Goal: Task Accomplishment & Management: Use online tool/utility

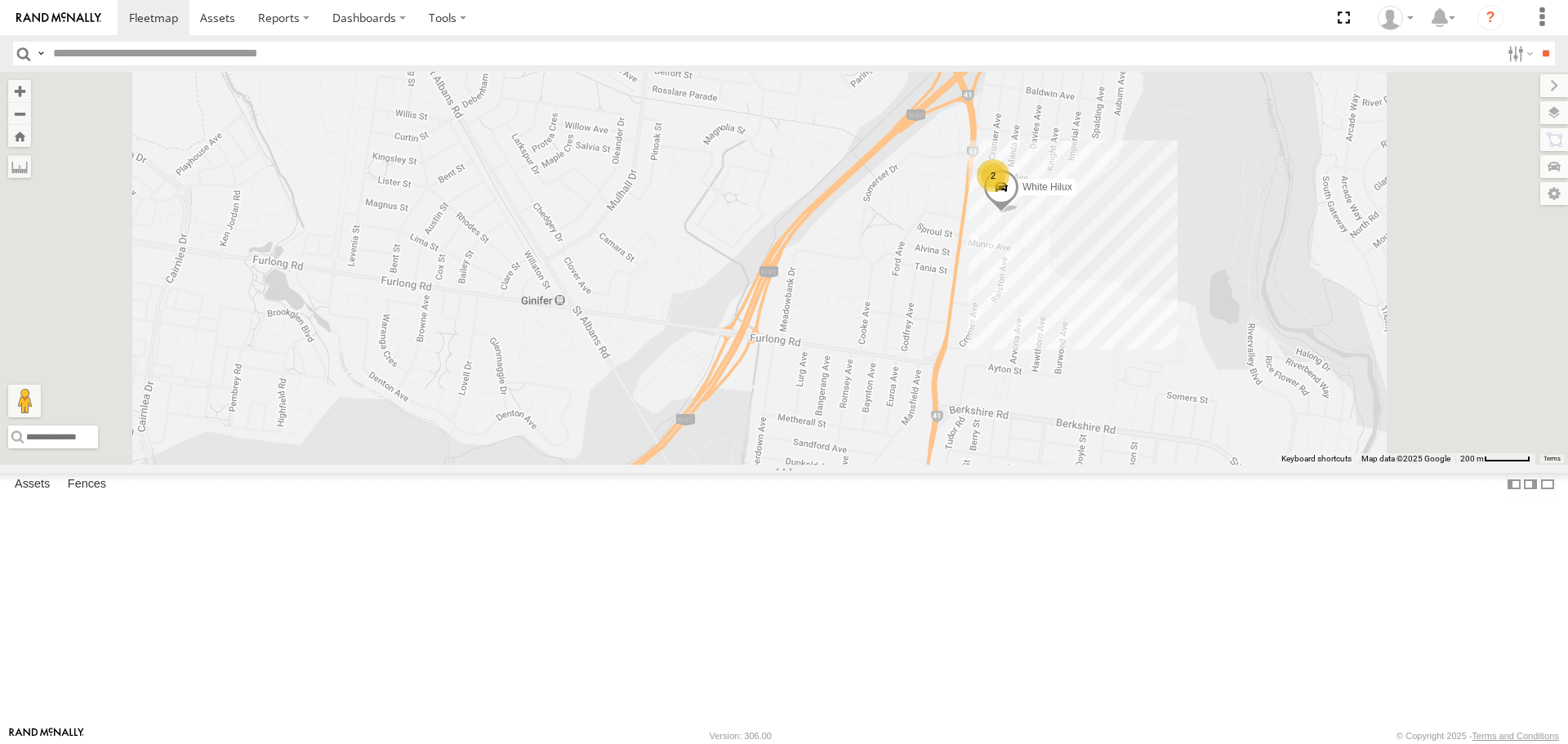
drag, startPoint x: 1182, startPoint y: 309, endPoint x: 1147, endPoint y: 430, distance: 126.0
click at [1147, 430] on div "Buggzys HiAce #1 Buggzys HiAce #2 HiAce #1 Cleaner Wagon #1 2 White Hilux" at bounding box center [784, 267] width 1568 height 392
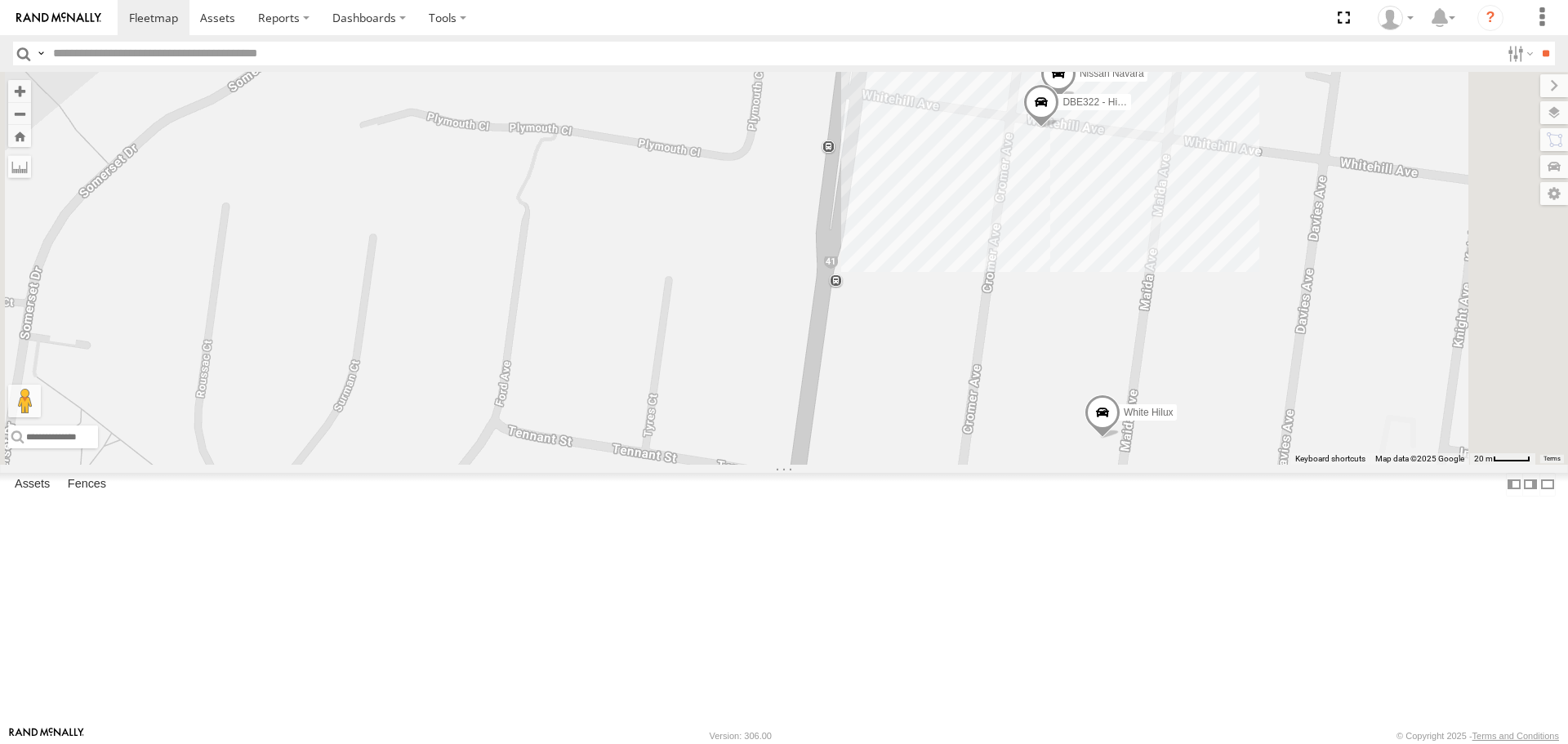
drag, startPoint x: 1233, startPoint y: 312, endPoint x: 1228, endPoint y: 395, distance: 83.2
click at [1228, 395] on div "Buggzys HiAce #1 Buggzys HiAce #2 HiAce #1 Cleaner Wagon #1 White Hilux DBE322 …" at bounding box center [784, 267] width 1568 height 392
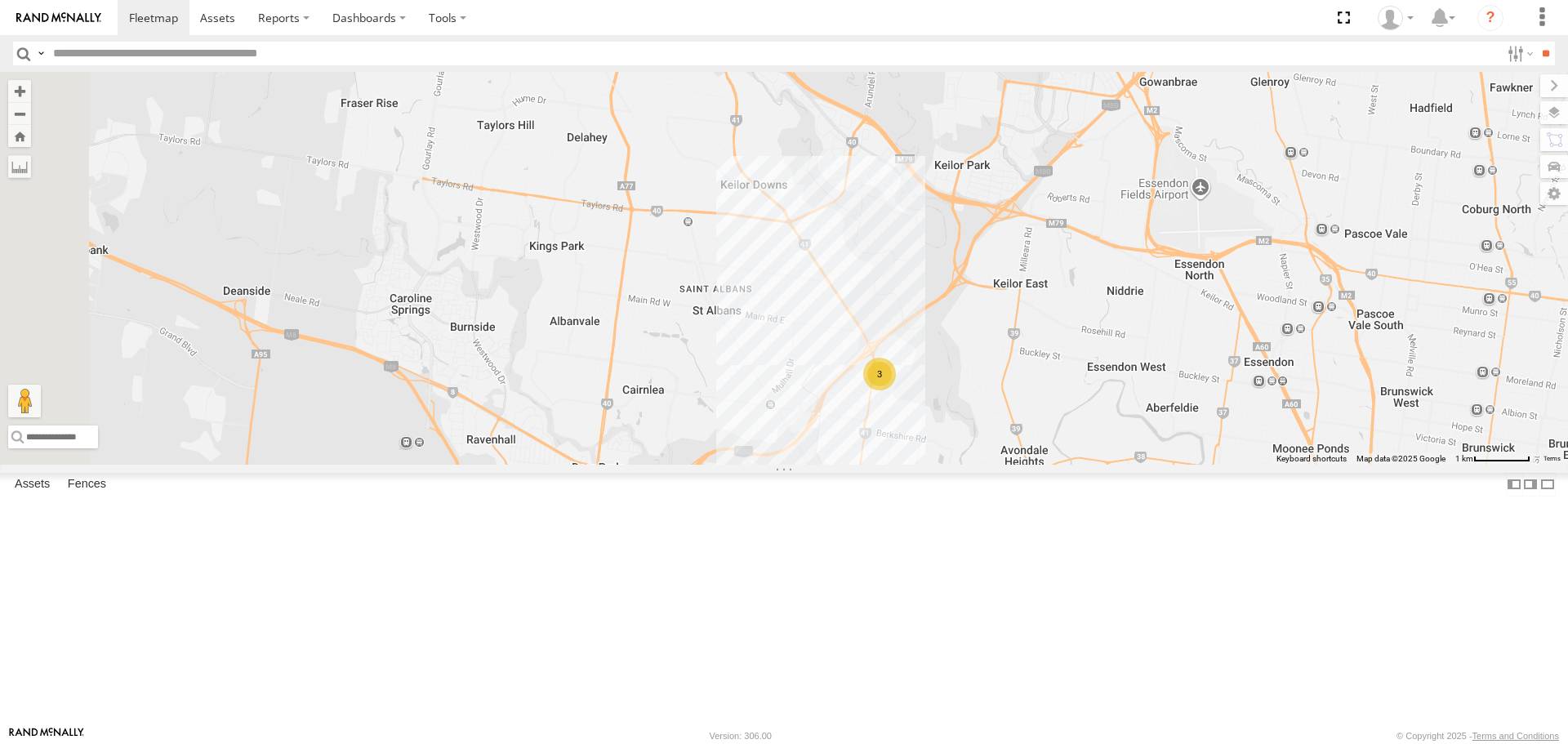
drag, startPoint x: 698, startPoint y: 375, endPoint x: 914, endPoint y: 517, distance: 258.5
click at [914, 463] on div "Buggzys HiAce #1 Buggzys HiAce #2 HiAce #1 Cleaner Wagon #1 3" at bounding box center [784, 267] width 1568 height 392
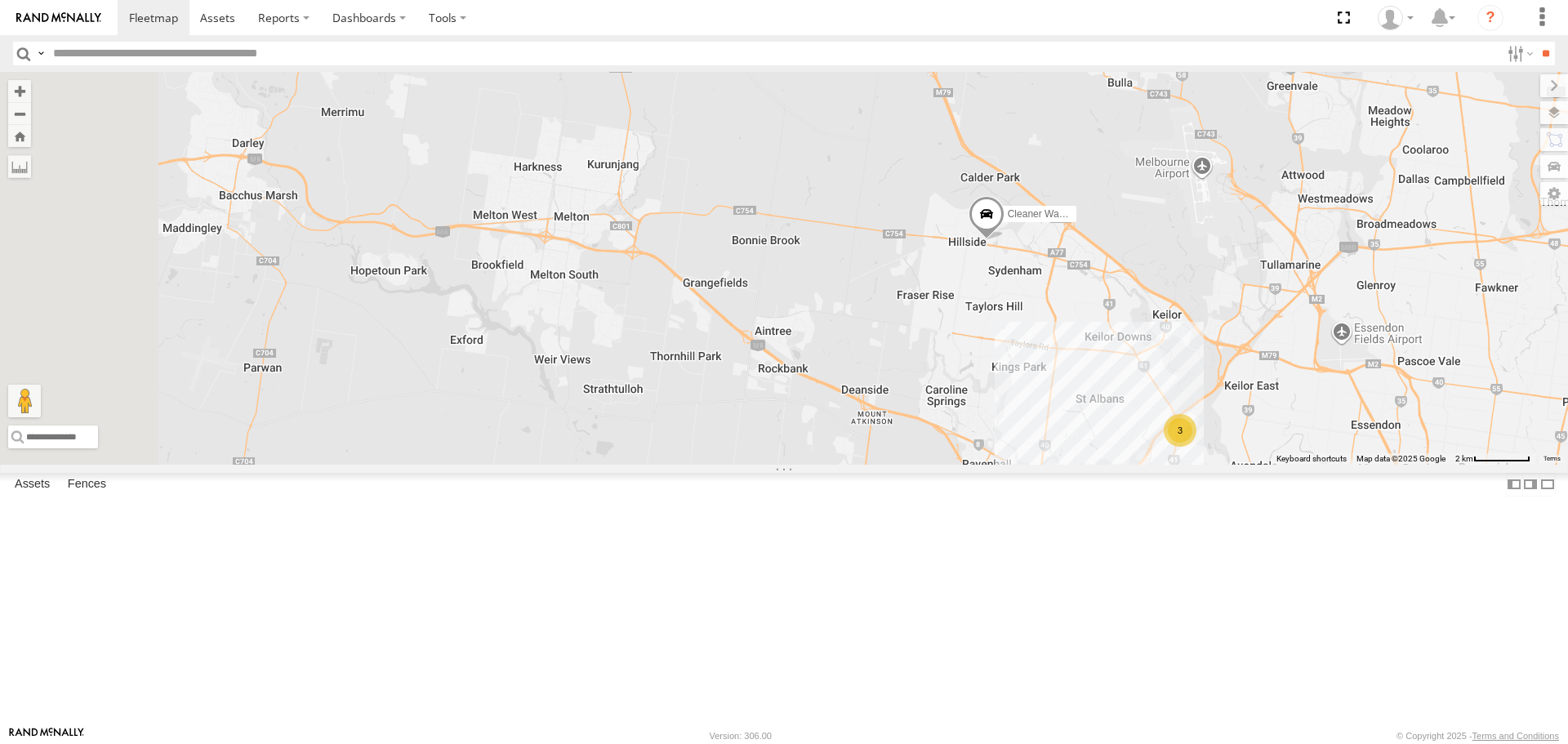
drag, startPoint x: 821, startPoint y: 381, endPoint x: 1173, endPoint y: 403, distance: 352.7
click at [1173, 403] on div "Buggzys HiAce #1 Buggzys HiAce #2 HiAce #1 Cleaner Wagon #1 3" at bounding box center [784, 267] width 1568 height 392
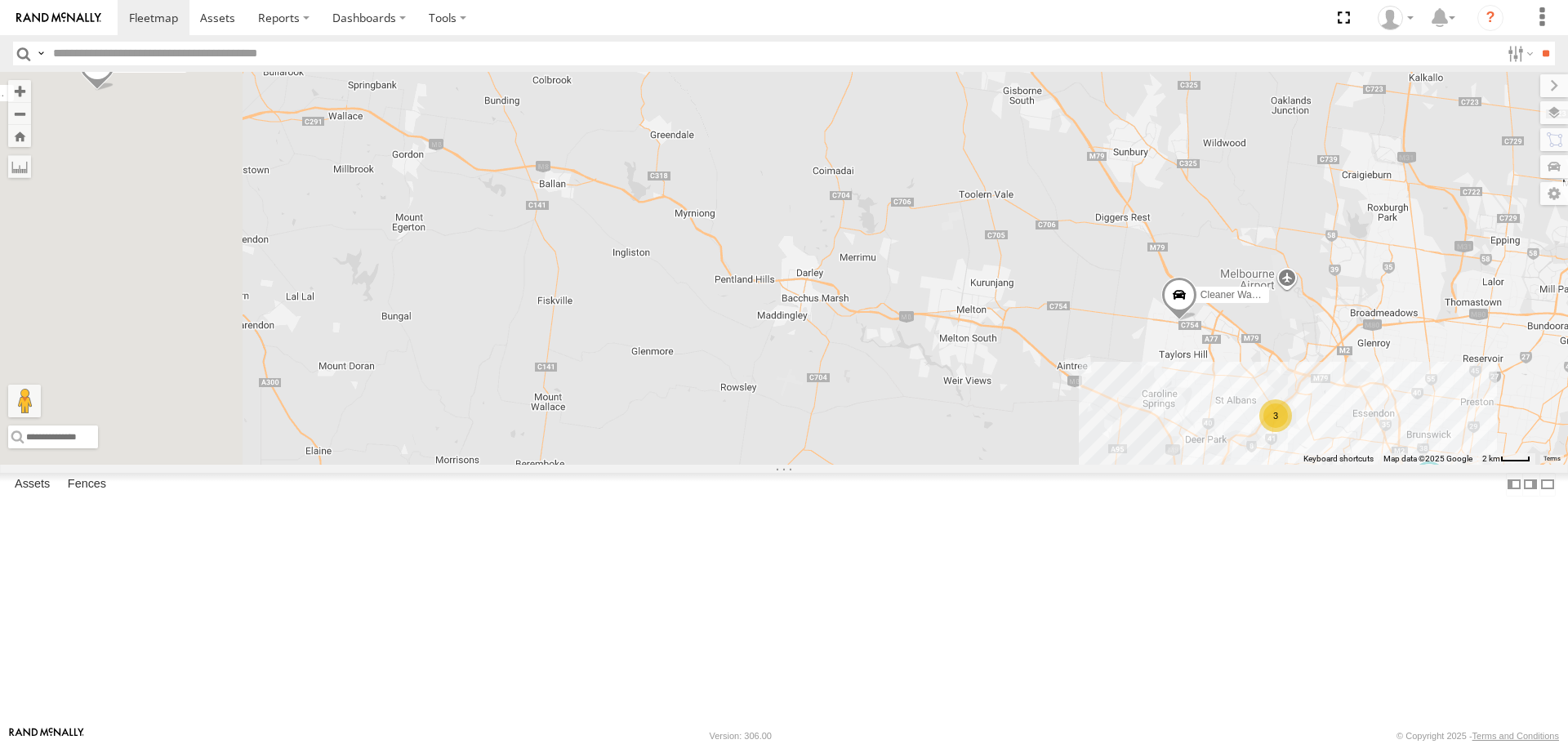
drag, startPoint x: 761, startPoint y: 436, endPoint x: 1032, endPoint y: 491, distance: 276.5
click at [1145, 463] on div "Buggzys HiAce #1 Buggzys HiAce #2 HiAce #1 Cleaner Wagon #1 3" at bounding box center [784, 267] width 1568 height 392
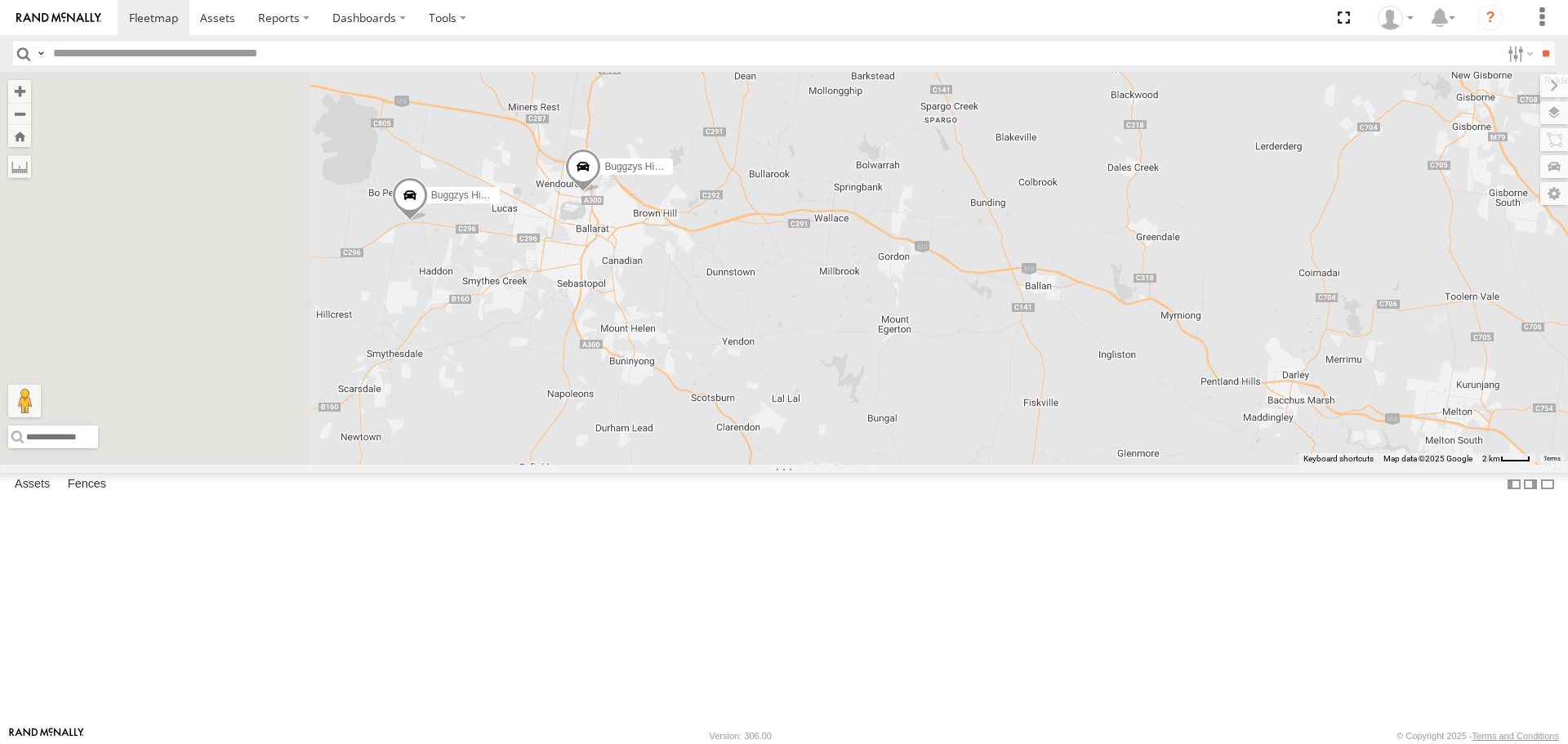
drag, startPoint x: 720, startPoint y: 460, endPoint x: 1053, endPoint y: 572, distance: 351.3
click at [1053, 463] on div "Buggzys HiAce #1 Buggzys HiAce #2 HiAce #1 Cleaner Wagon #1 3" at bounding box center [784, 267] width 1568 height 392
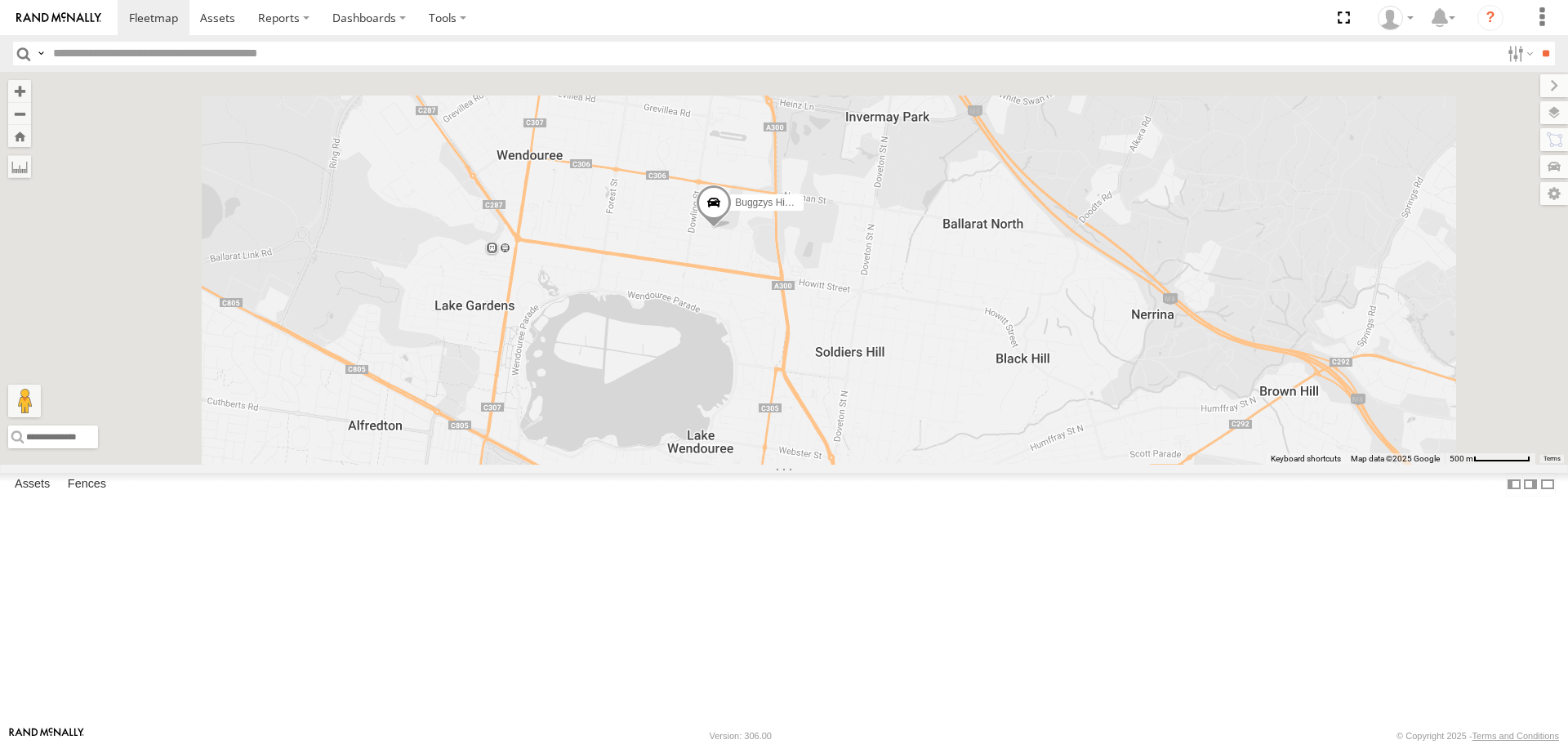
drag, startPoint x: 836, startPoint y: 323, endPoint x: 928, endPoint y: 597, distance: 289.0
click at [928, 463] on div "Buggzys HiAce #1 Buggzys HiAce #2 HiAce #1 Cleaner Wagon #1" at bounding box center [784, 267] width 1568 height 392
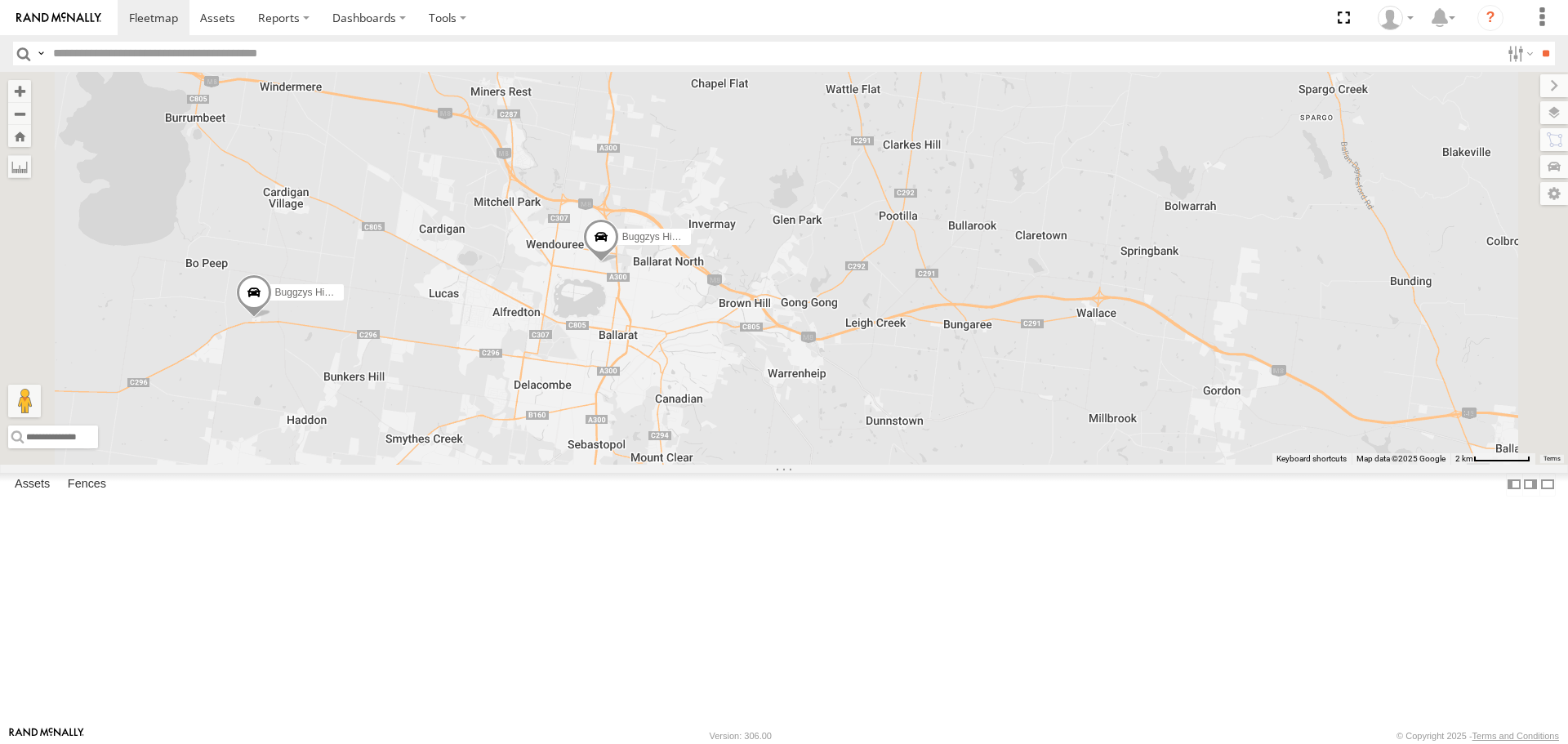
drag, startPoint x: 673, startPoint y: 238, endPoint x: 761, endPoint y: 373, distance: 161.1
click at [761, 373] on div "Buggzys HiAce #1 Buggzys HiAce #2 HiAce #1 Cleaner Wagon #1" at bounding box center [784, 267] width 1568 height 392
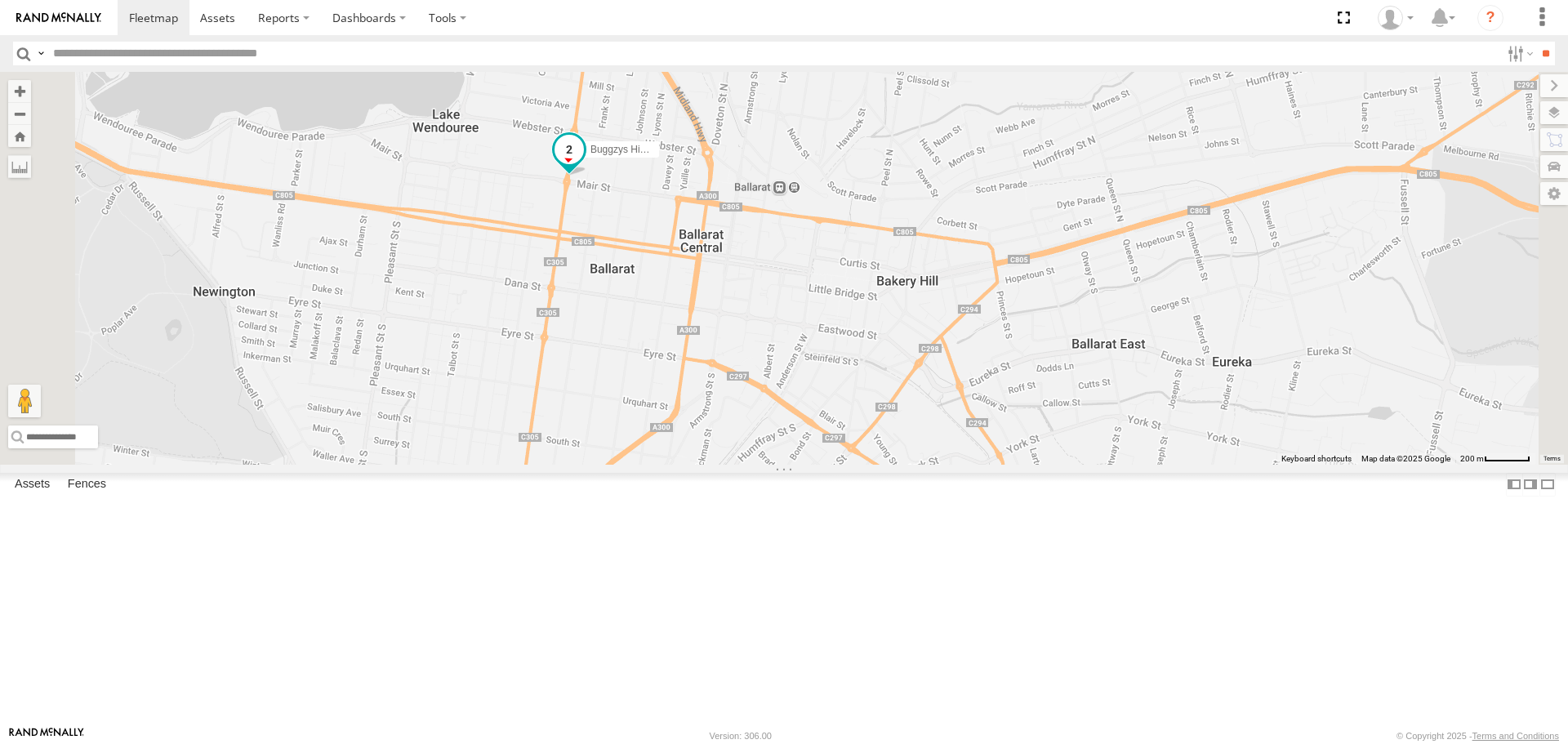
drag, startPoint x: 739, startPoint y: 227, endPoint x: 757, endPoint y: 308, distance: 83.0
click at [587, 175] on span at bounding box center [569, 153] width 36 height 44
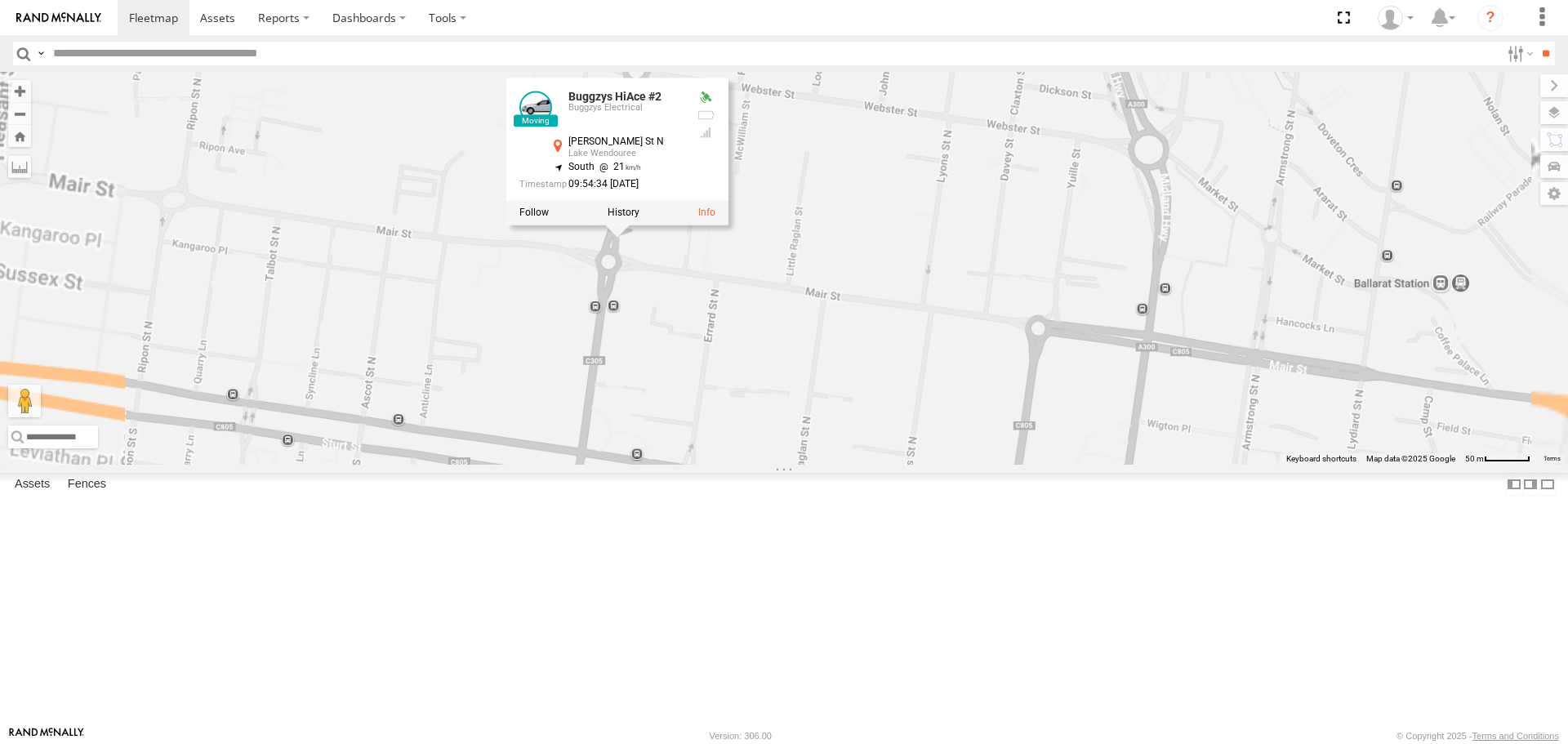
click at [741, 414] on div "Buggzys HiAce #1 Buggzys HiAce #2 HiAce #1 Cleaner Wagon #1 Buggzys HiAce #2 Bu…" at bounding box center [784, 267] width 1568 height 392
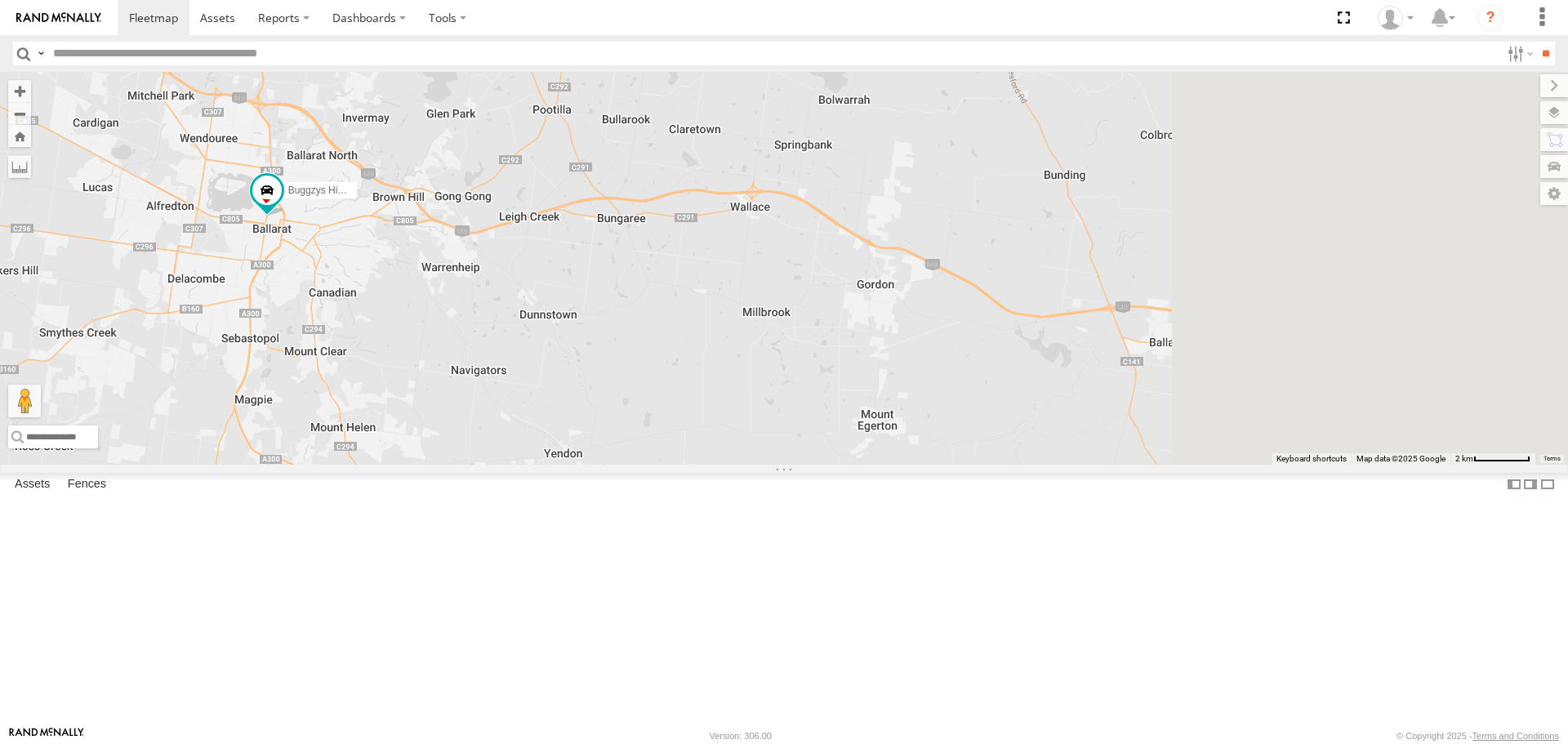
drag, startPoint x: 1124, startPoint y: 509, endPoint x: 682, endPoint y: 353, distance: 468.7
click at [688, 355] on div "Buggzys HiAce #1 Buggzys HiAce #2 HiAce #1 Cleaner Wagon #1" at bounding box center [784, 267] width 1568 height 392
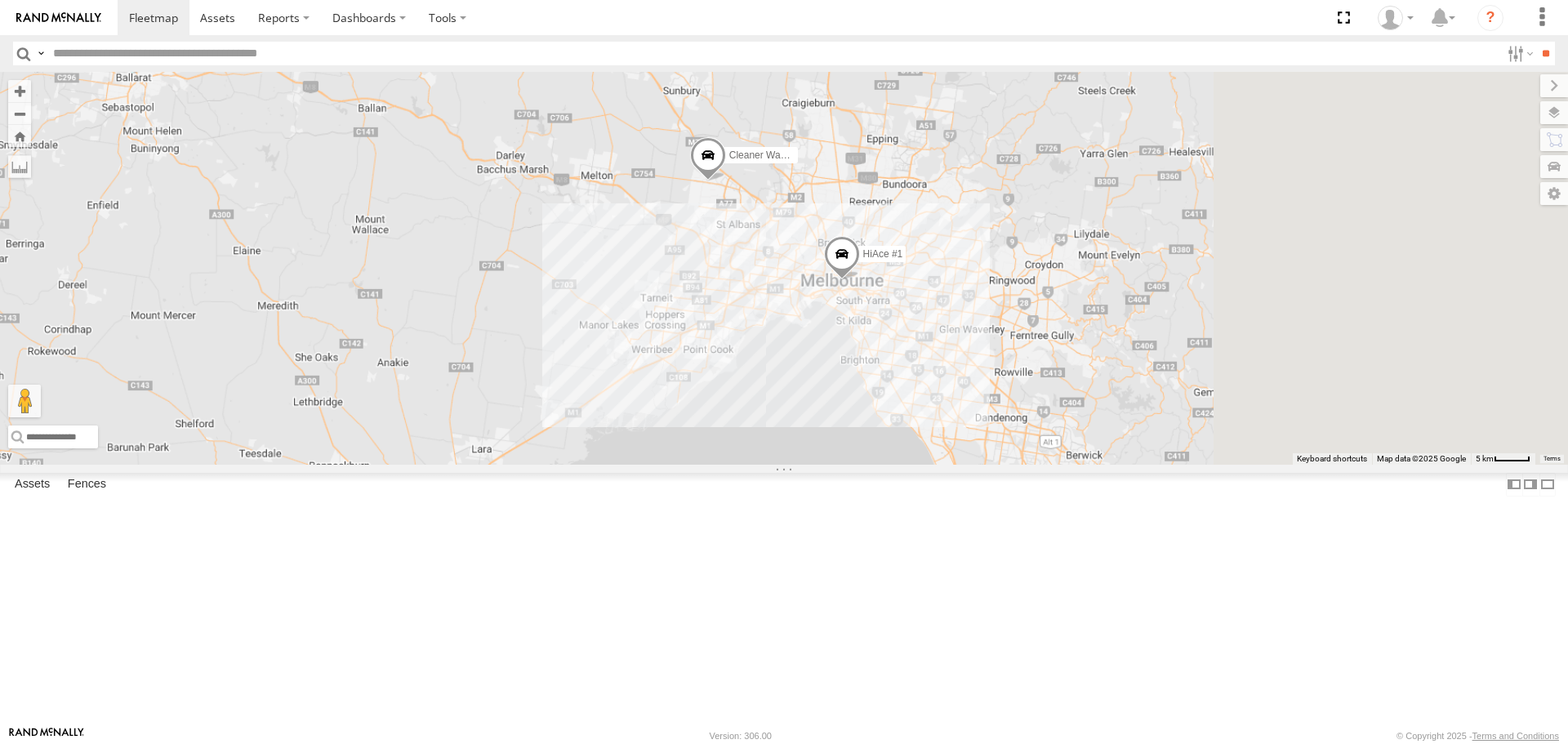
drag, startPoint x: 1099, startPoint y: 489, endPoint x: 826, endPoint y: 355, distance: 304.1
click at [826, 355] on div "Buggzys HiAce #1 Buggzys HiAce #2 HiAce #1 Cleaner Wagon #1" at bounding box center [784, 267] width 1568 height 392
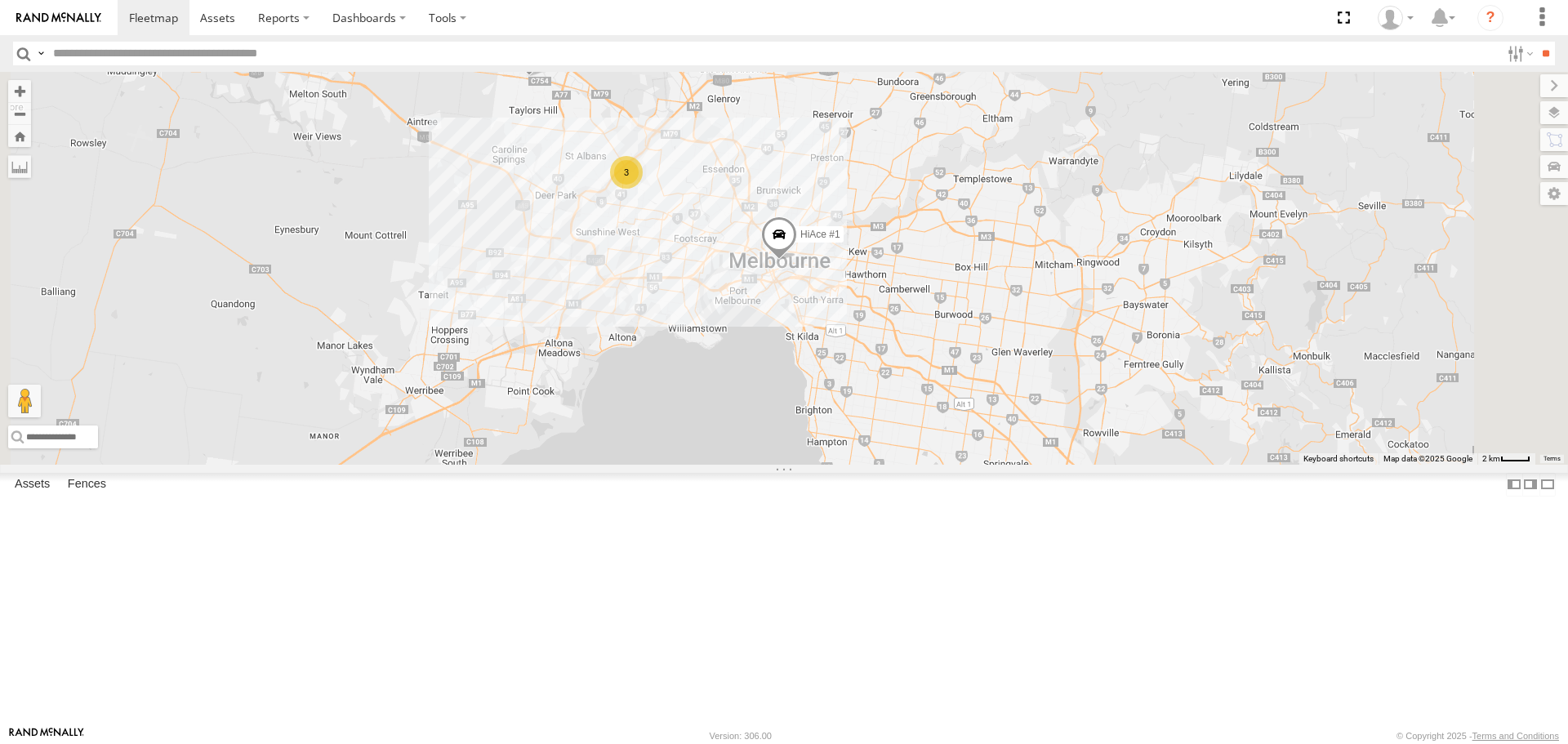
drag, startPoint x: 1048, startPoint y: 453, endPoint x: 1050, endPoint y: 506, distance: 53.0
click at [1050, 463] on div "Buggzys HiAce #1 Buggzys HiAce #2 HiAce #1 Cleaner Wagon #1 3" at bounding box center [784, 267] width 1568 height 392
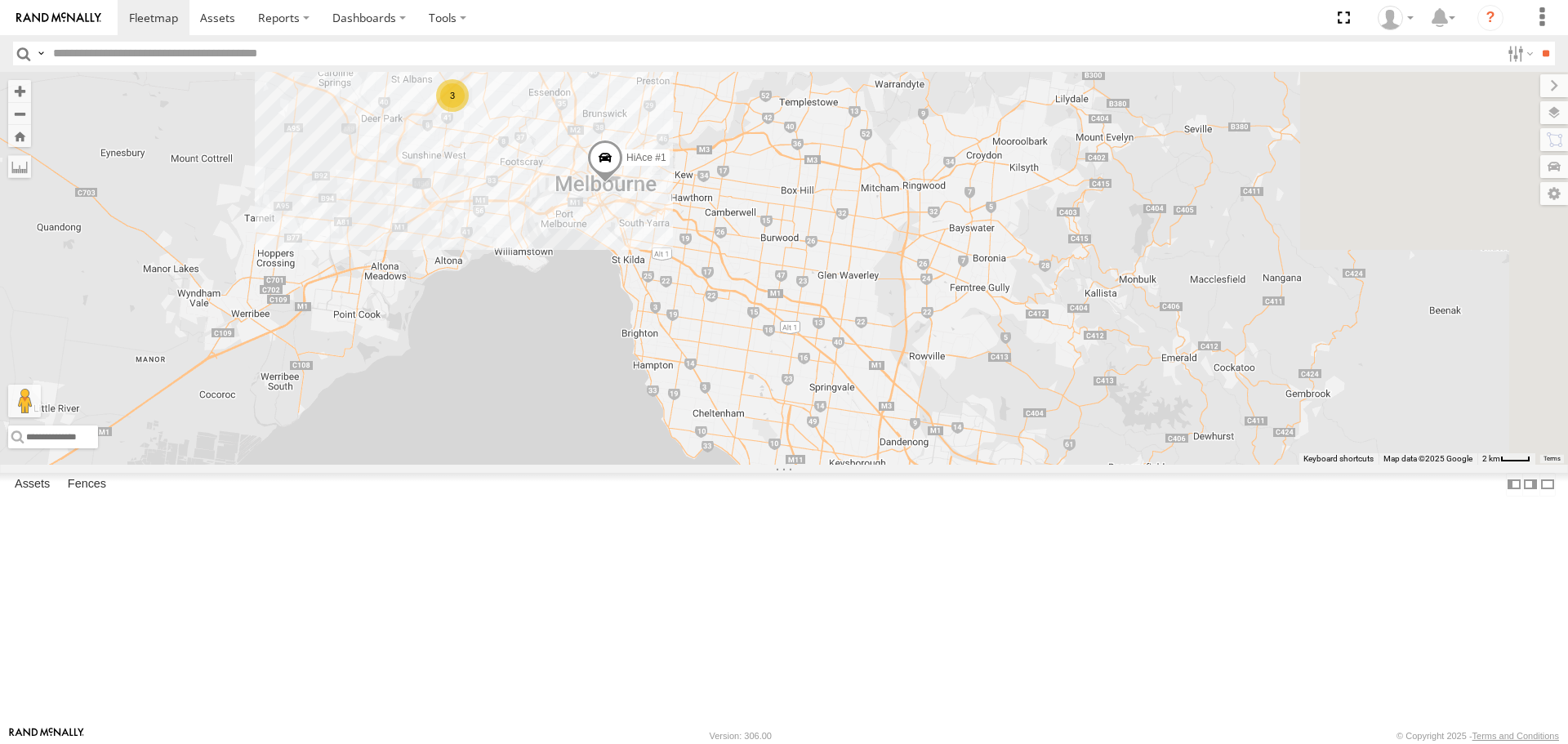
drag, startPoint x: 1155, startPoint y: 544, endPoint x: 981, endPoint y: 466, distance: 190.7
click at [981, 463] on div "Buggzys HiAce #1 Buggzys HiAce #2 HiAce #1 Cleaner Wagon #1 3" at bounding box center [784, 267] width 1568 height 392
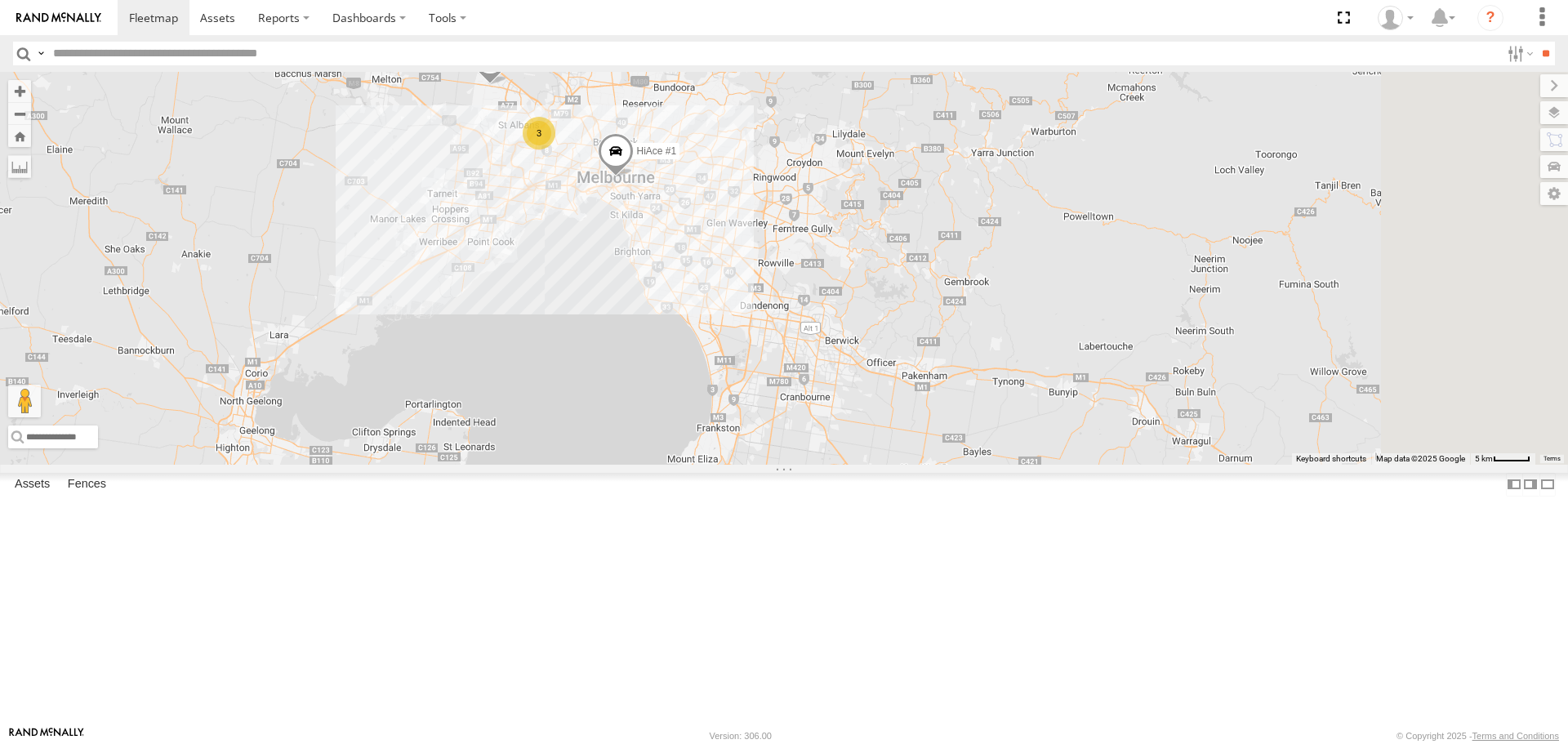
drag, startPoint x: 1068, startPoint y: 594, endPoint x: 966, endPoint y: 469, distance: 161.3
click at [966, 463] on div "Buggzys HiAce #1 Buggzys HiAce #2 HiAce #1 Cleaner Wagon #1 3" at bounding box center [784, 267] width 1568 height 392
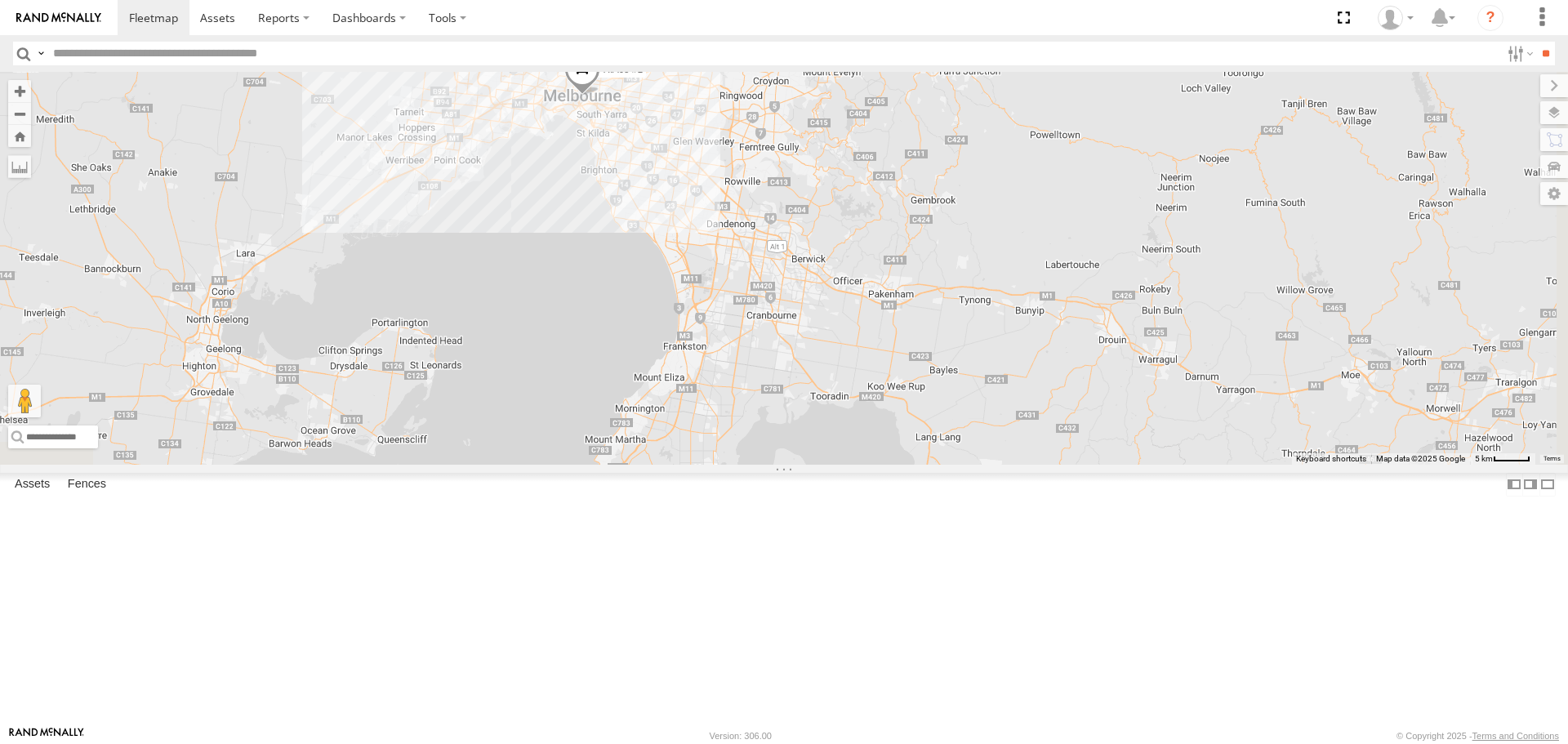
drag, startPoint x: 1014, startPoint y: 564, endPoint x: 980, endPoint y: 484, distance: 86.9
click at [980, 463] on div "Buggzys HiAce #1 Buggzys HiAce #2 HiAce #1 Cleaner Wagon #1 3" at bounding box center [784, 267] width 1568 height 392
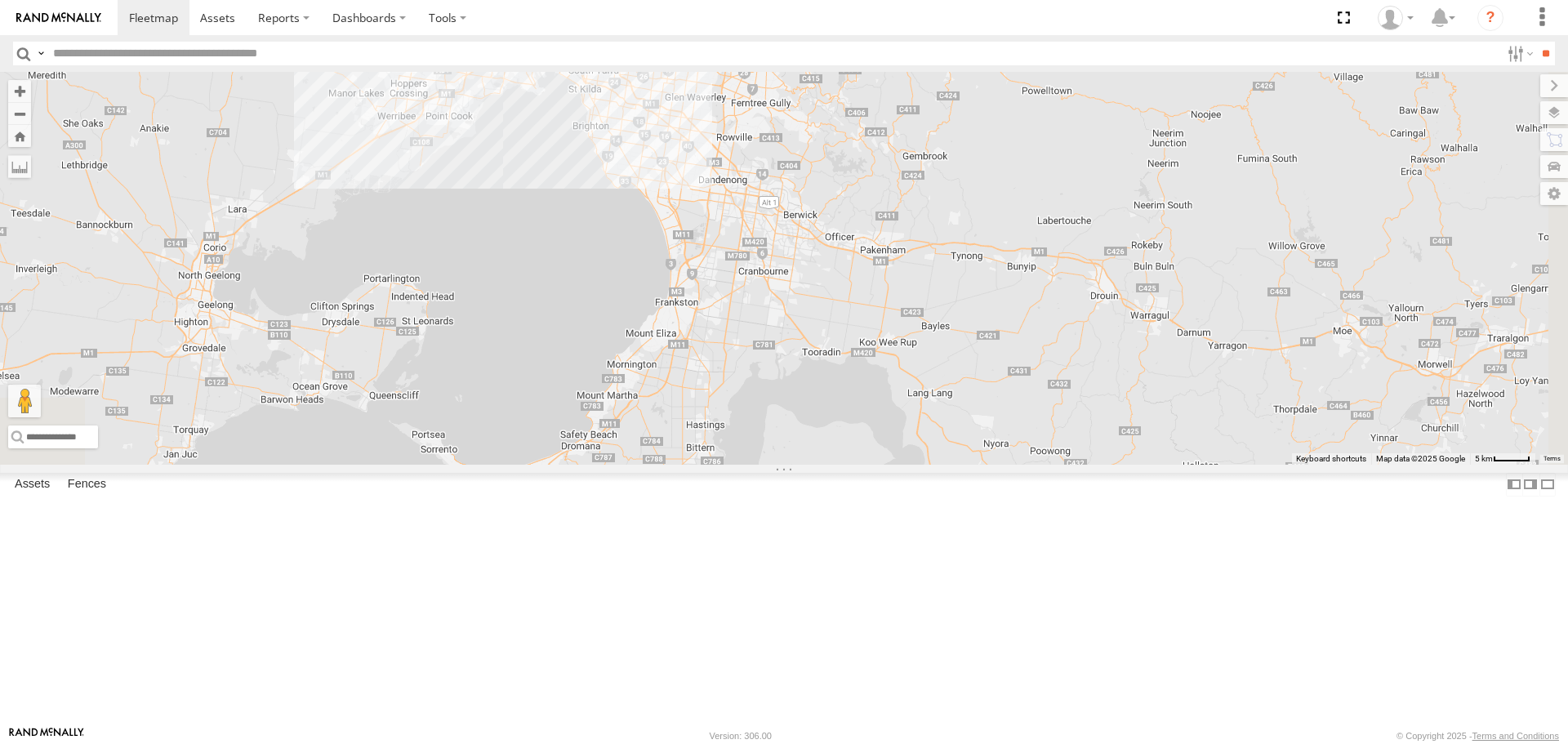
drag, startPoint x: 940, startPoint y: 553, endPoint x: 928, endPoint y: 500, distance: 54.3
click at [928, 463] on div "Buggzys HiAce #1 Buggzys HiAce #2 HiAce #1 Cleaner Wagon #1 3" at bounding box center [784, 267] width 1568 height 392
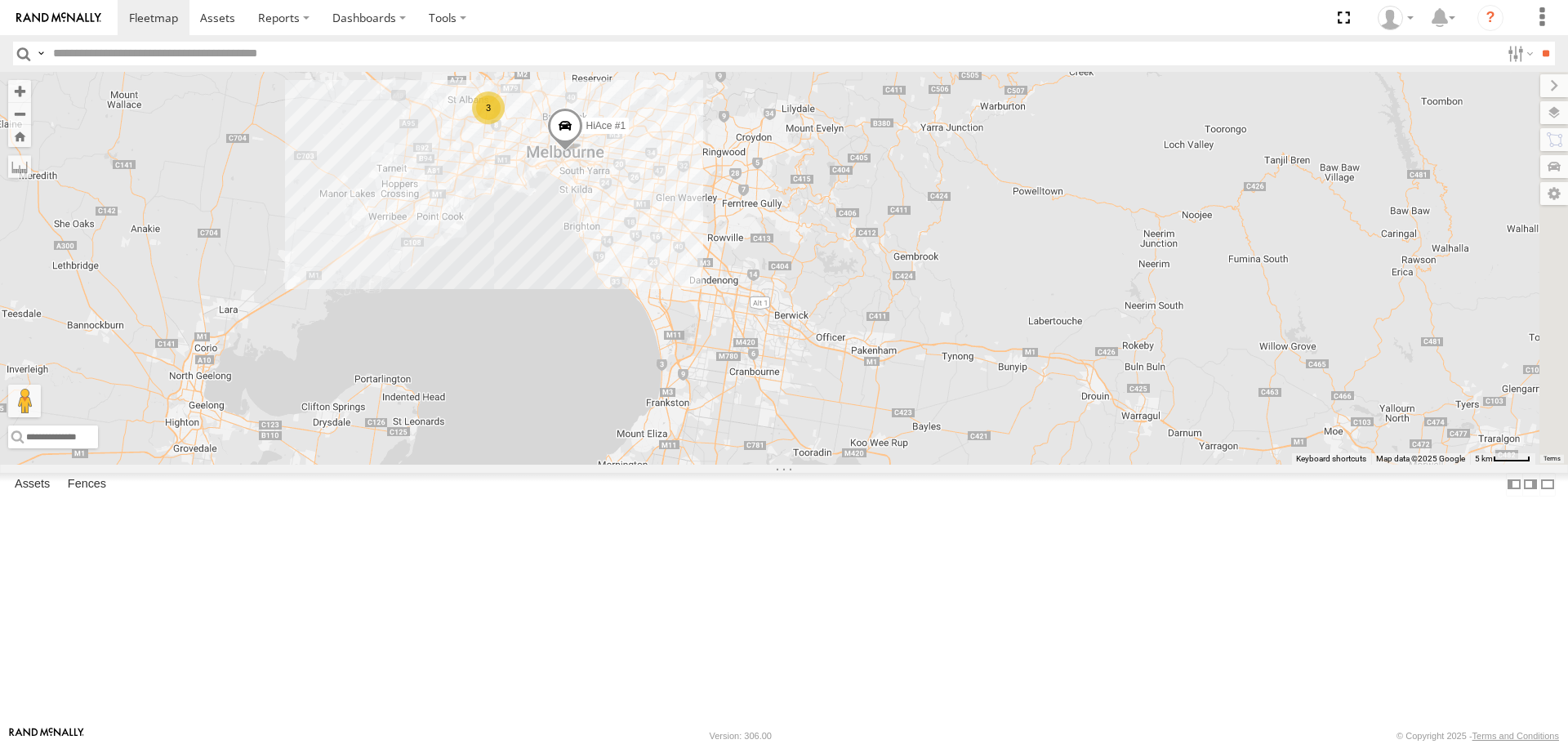
drag, startPoint x: 1029, startPoint y: 434, endPoint x: 1019, endPoint y: 536, distance: 102.5
click at [1019, 463] on div "Buggzys HiAce #1 Buggzys HiAce #2 HiAce #1 Cleaner Wagon #1 3" at bounding box center [784, 267] width 1568 height 392
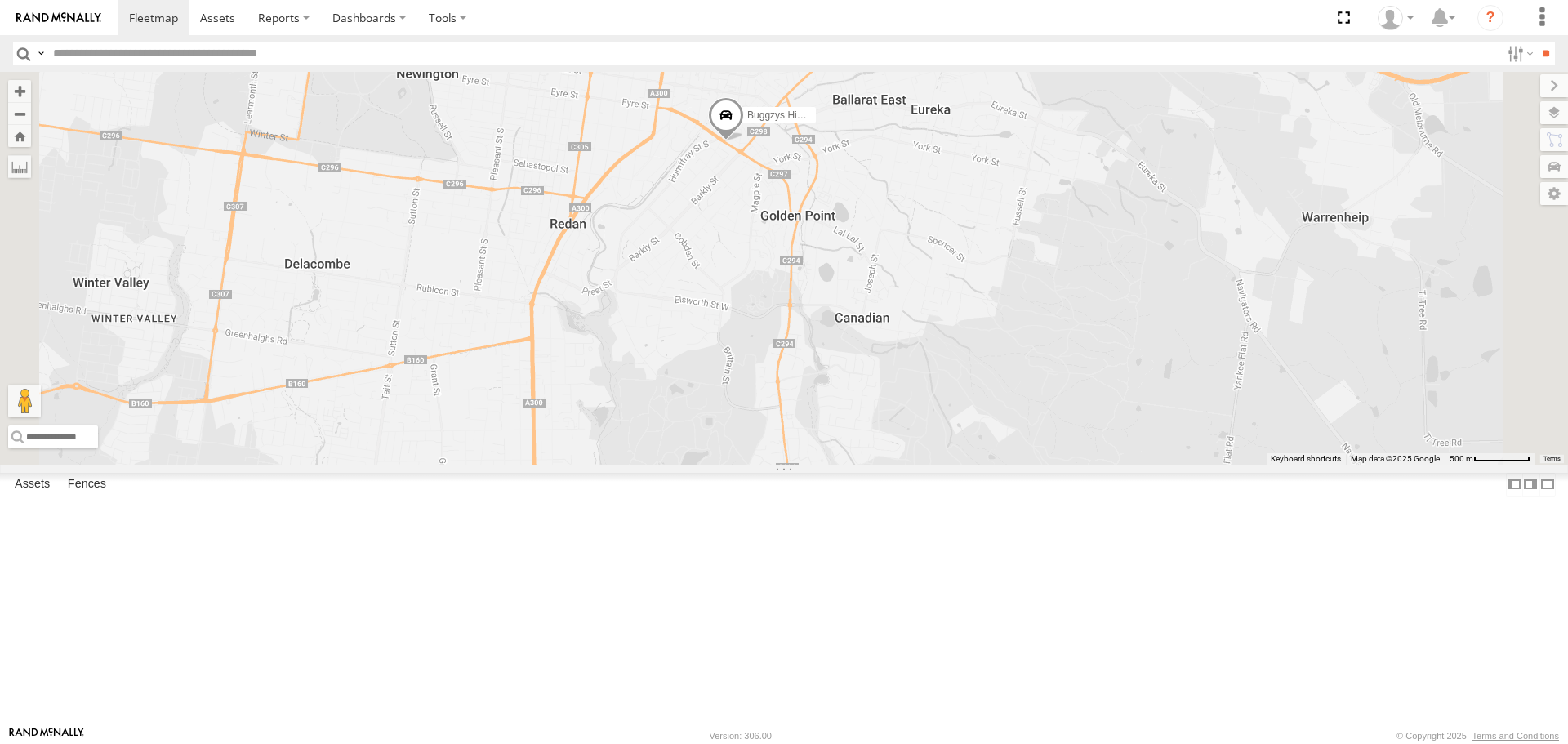
drag, startPoint x: 830, startPoint y: 158, endPoint x: 736, endPoint y: 562, distance: 414.8
click at [736, 463] on div "Buggzys HiAce #1 Buggzys HiAce #2 HiAce #1 Cleaner Wagon #1" at bounding box center [784, 267] width 1568 height 392
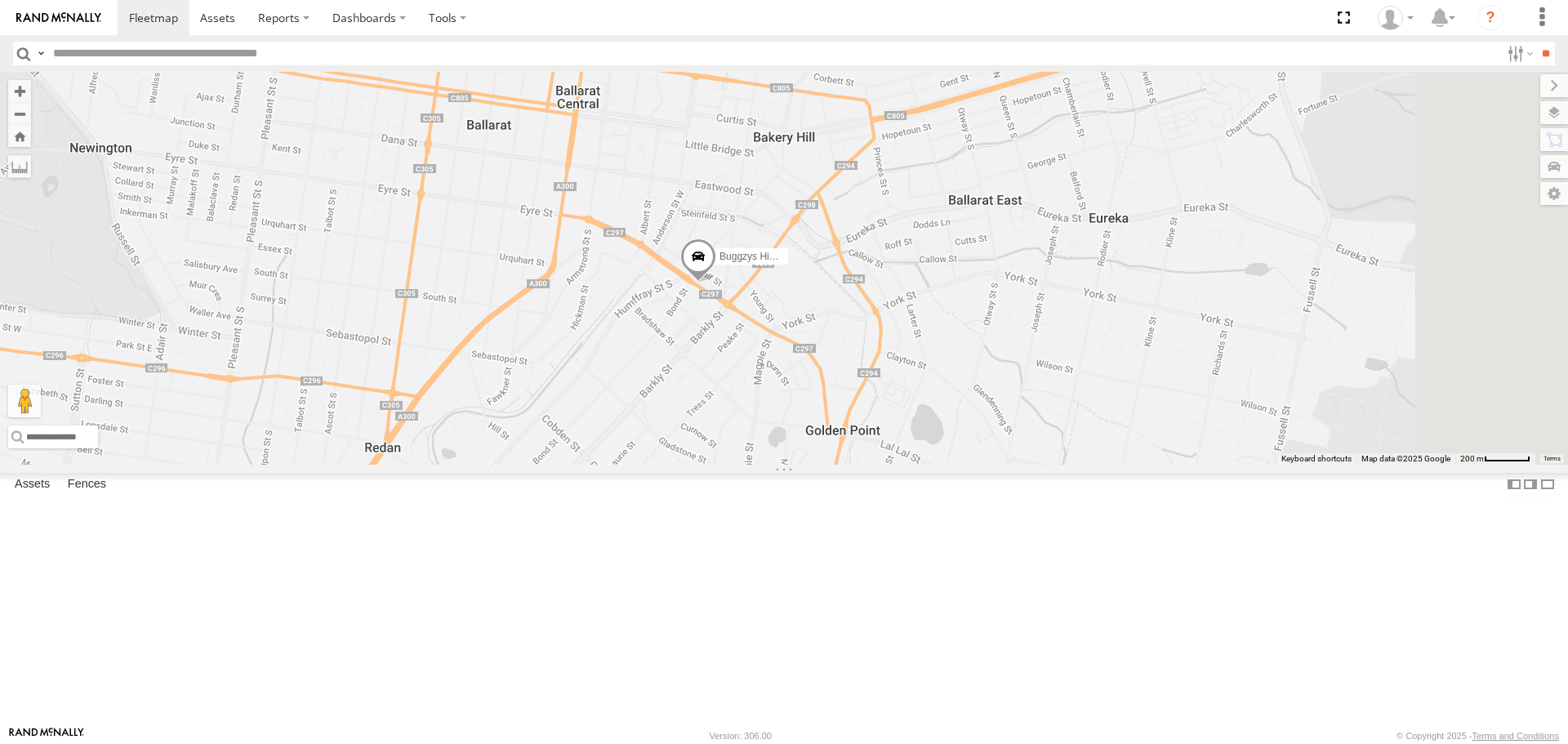
drag, startPoint x: 965, startPoint y: 293, endPoint x: 887, endPoint y: 467, distance: 190.7
click at [887, 463] on div "Buggzys HiAce #1 Buggzys HiAce #2 HiAce #1 Cleaner Wagon #1" at bounding box center [784, 267] width 1568 height 392
